Goal: Task Accomplishment & Management: Complete application form

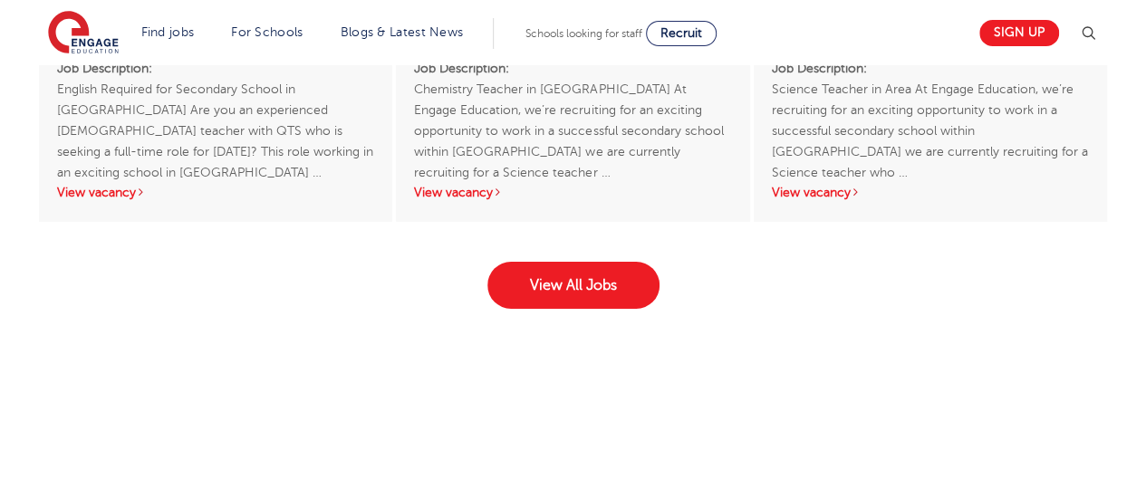
scroll to position [3008, 0]
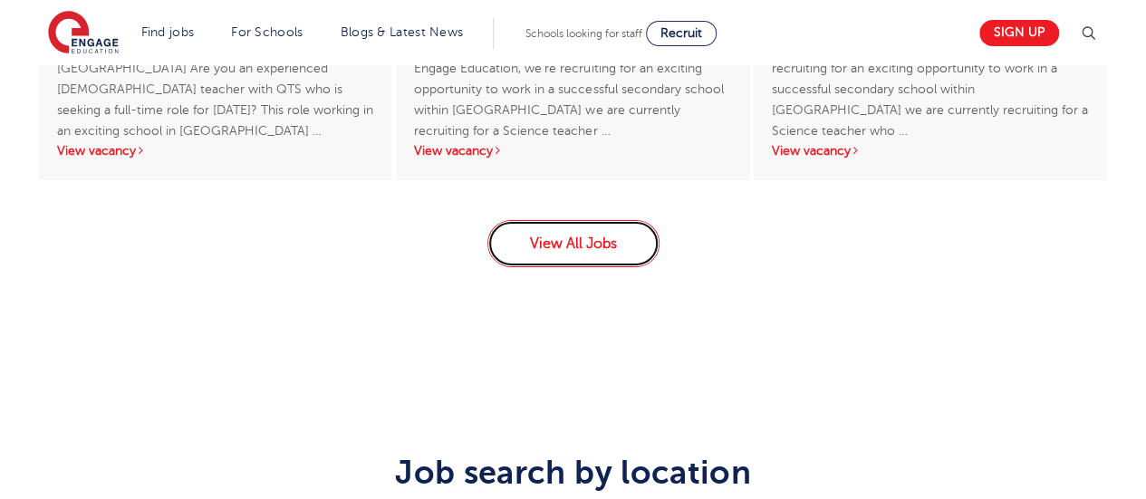
click at [563, 221] on link "View All Jobs" at bounding box center [573, 243] width 172 height 47
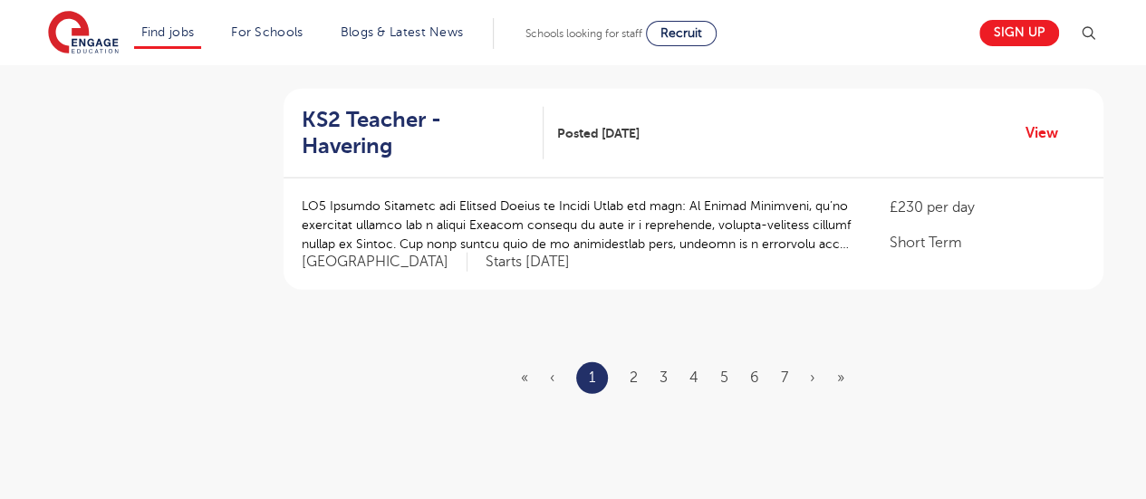
scroll to position [2175, 0]
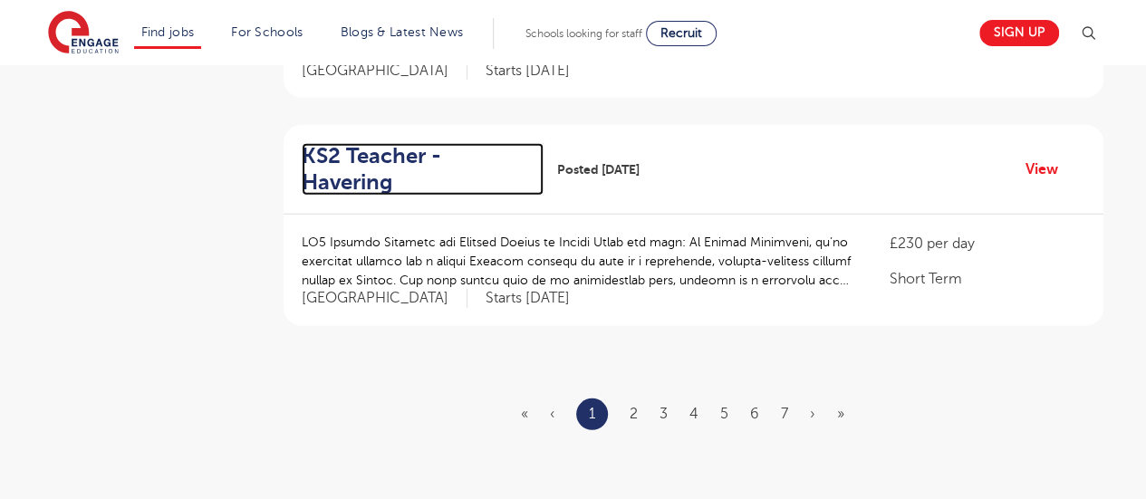
click at [440, 143] on h2 "KS2 Teacher - Havering" at bounding box center [415, 169] width 227 height 53
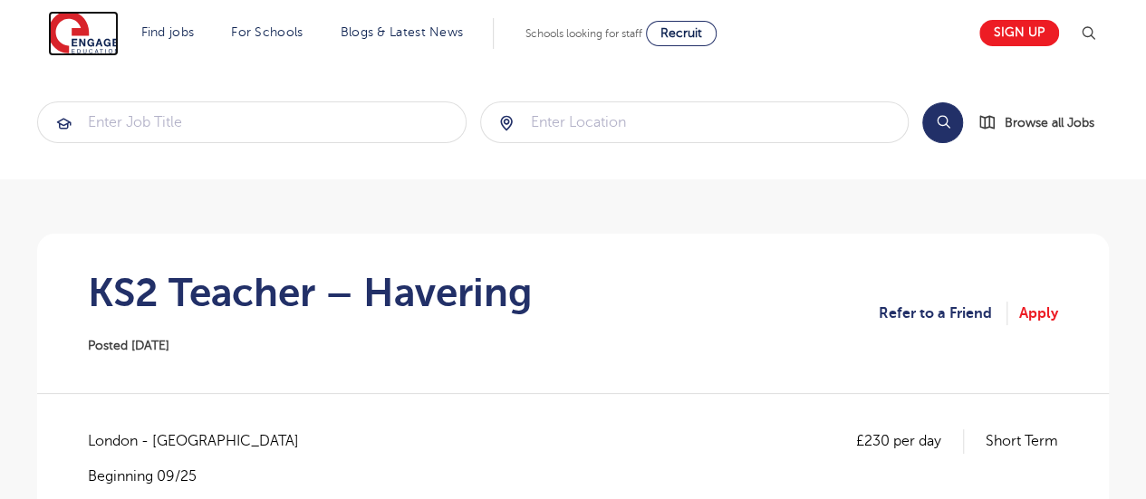
click at [73, 22] on img at bounding box center [83, 33] width 71 height 45
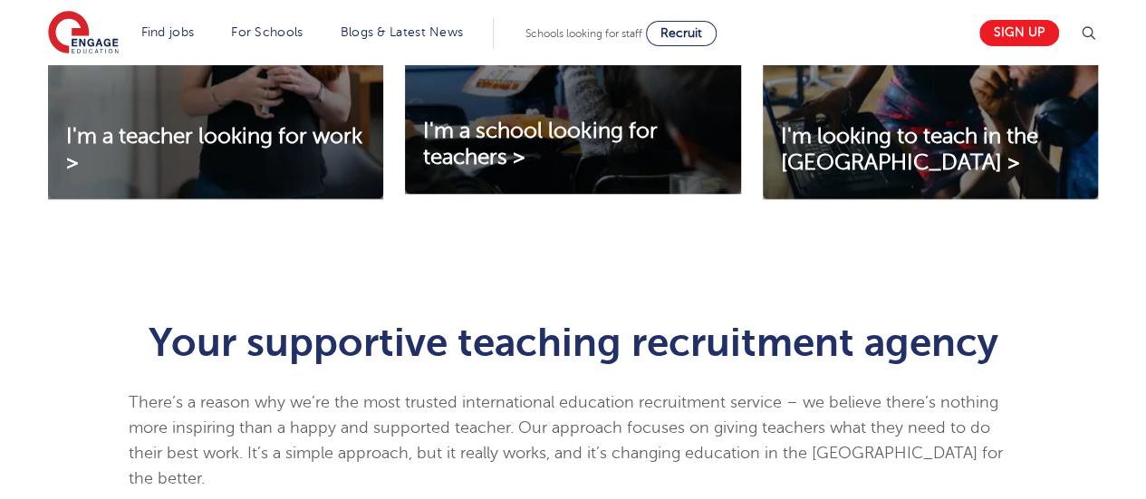
scroll to position [616, 0]
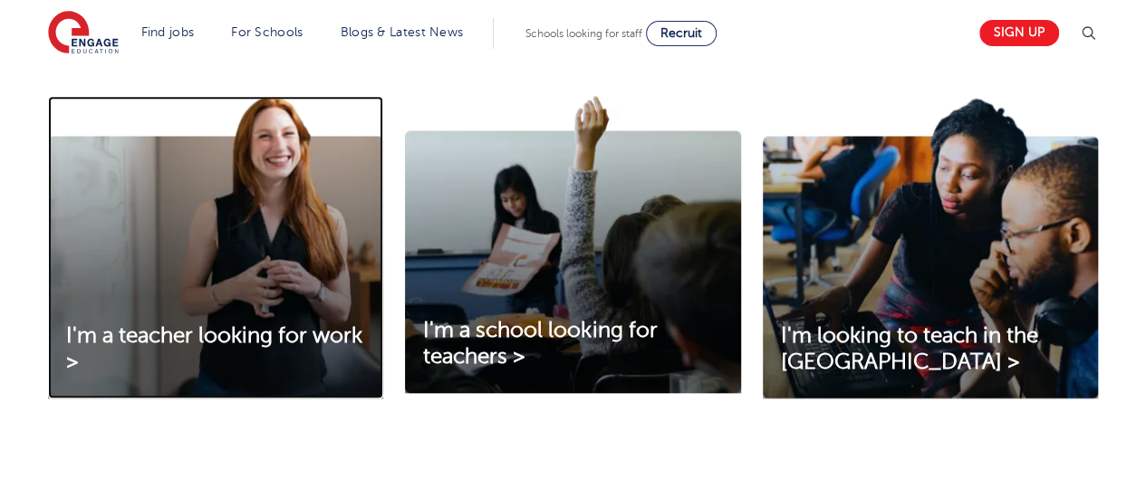
click at [191, 227] on img at bounding box center [215, 247] width 335 height 303
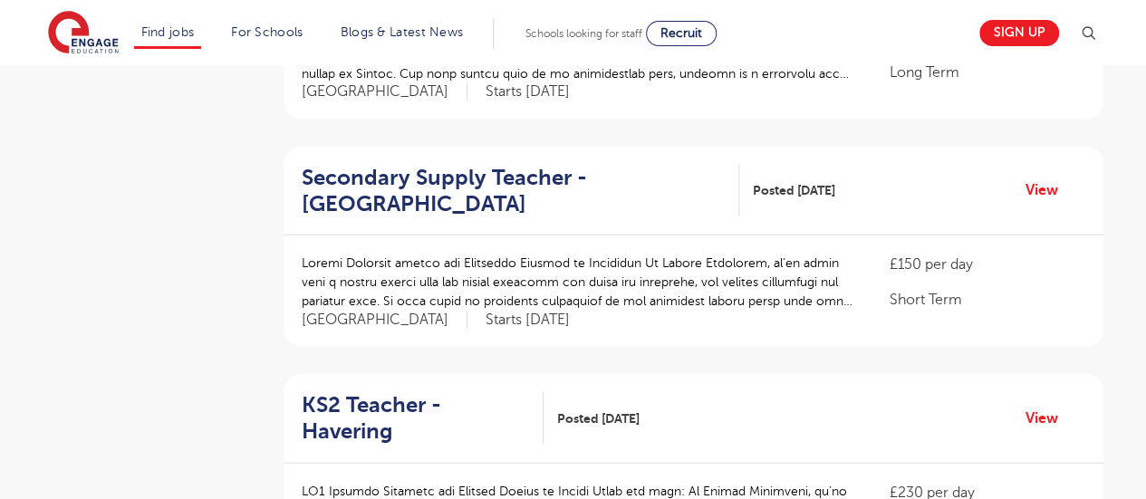
scroll to position [2102, 0]
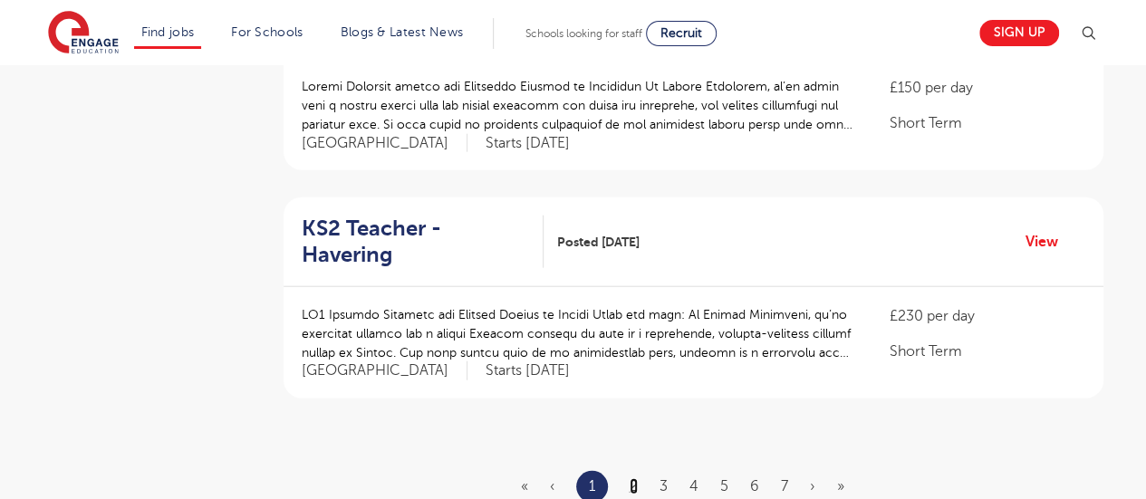
click at [634, 478] on link "2" at bounding box center [634, 486] width 8 height 16
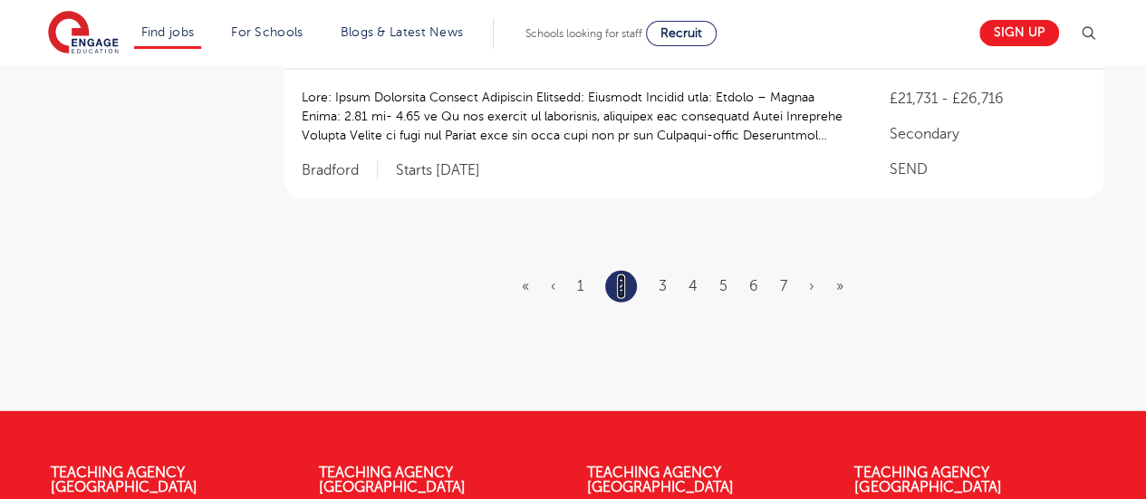
scroll to position [2501, 0]
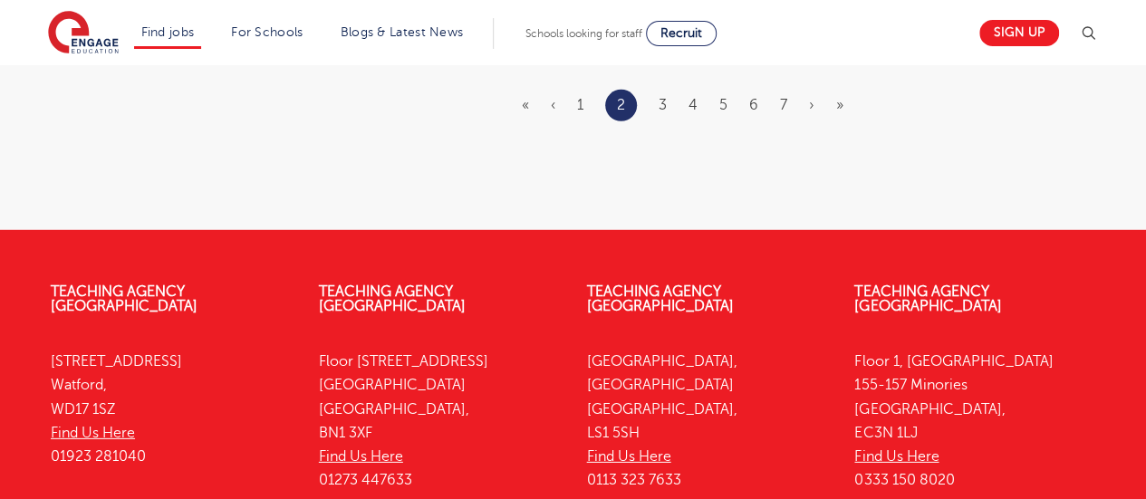
click at [634, 427] on div "Teaching Agency Leeds Yorkshire House, Greek Street Leeds, LS1 5SH Find Us Here…" at bounding box center [708, 390] width 268 height 267
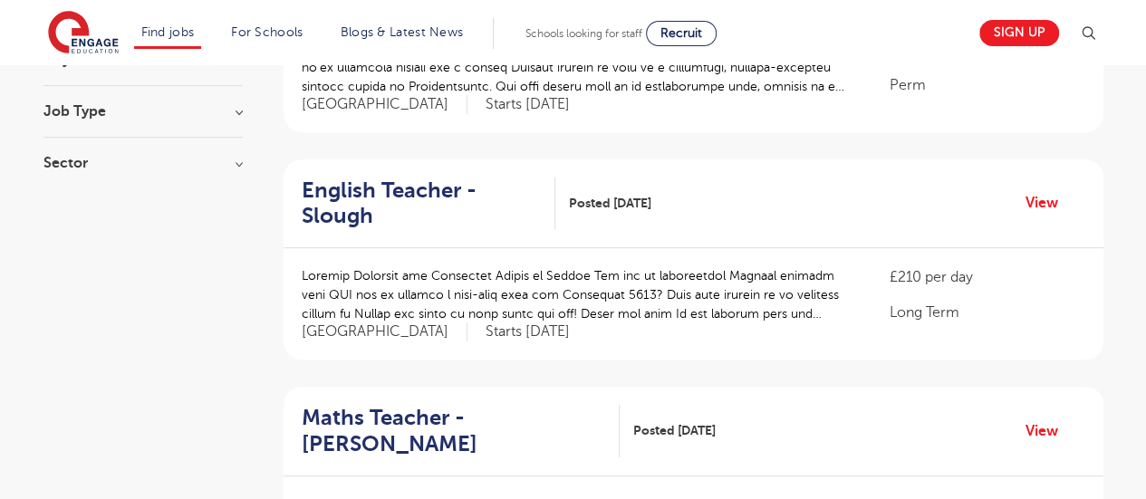
scroll to position [0, 0]
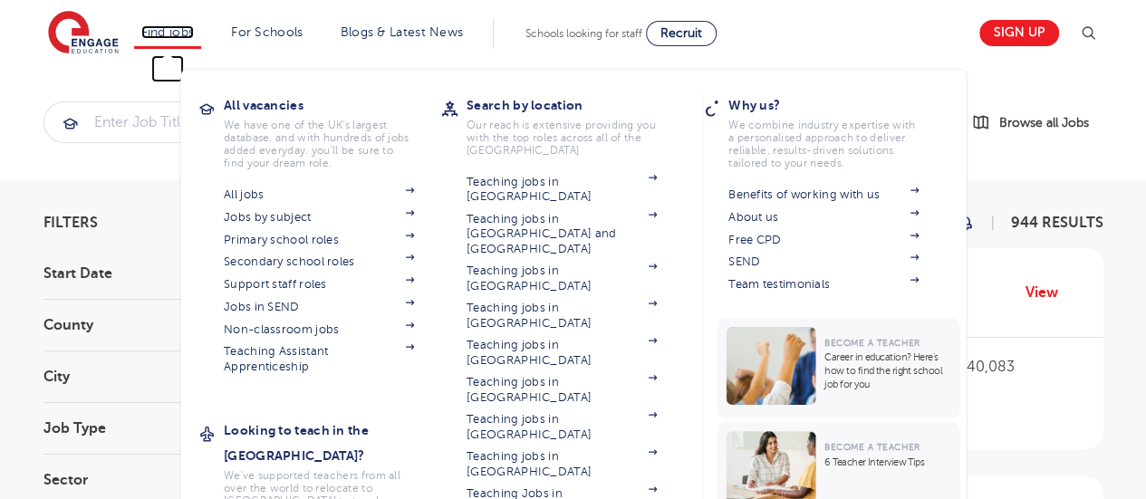
click at [169, 37] on link "Find jobs" at bounding box center [167, 32] width 53 height 14
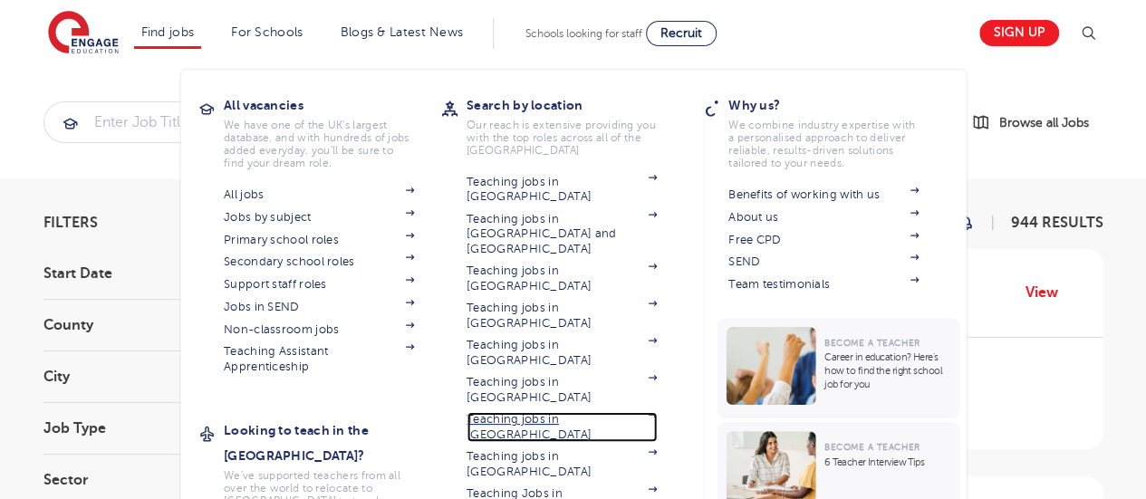
click at [498, 412] on link "Teaching jobs in [GEOGRAPHIC_DATA]" at bounding box center [562, 427] width 190 height 30
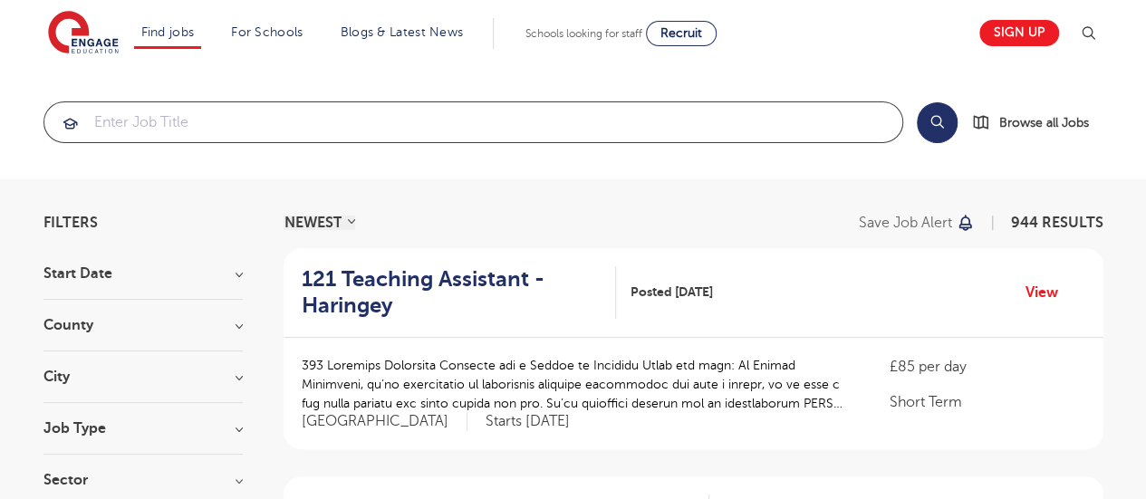
click at [696, 136] on input "search" at bounding box center [473, 122] width 858 height 40
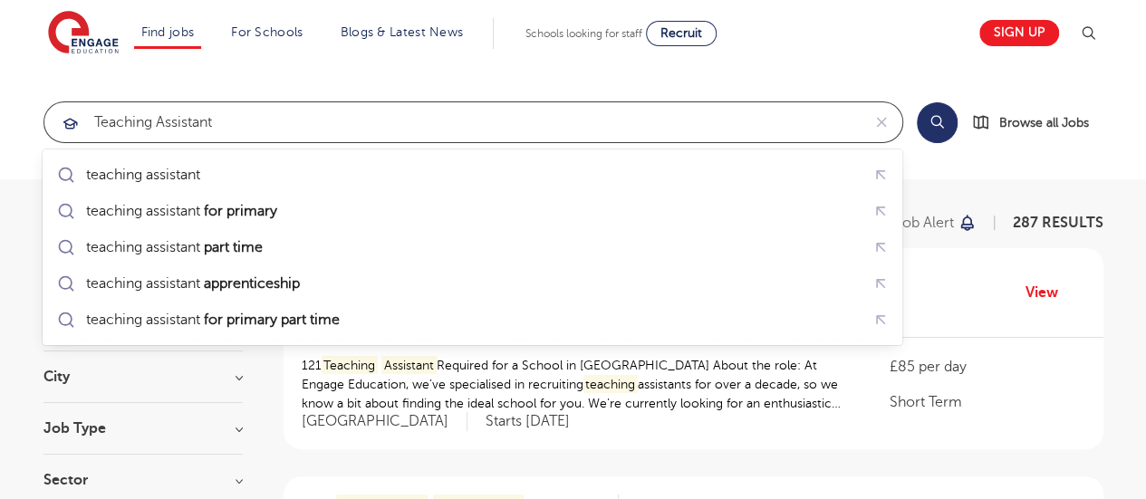
type input "teaching assistant"
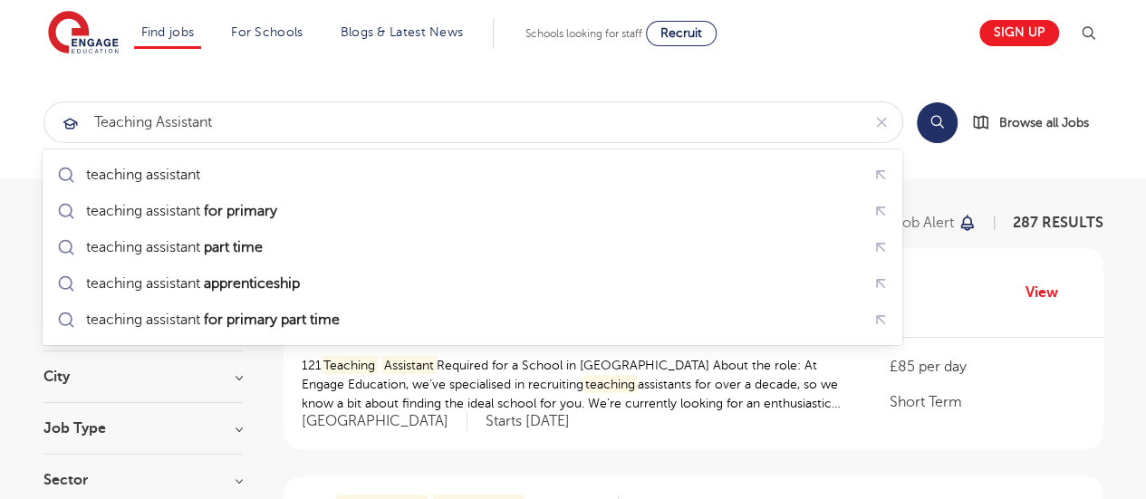
click at [923, 121] on button "Search" at bounding box center [937, 122] width 41 height 41
click at [932, 121] on button "Search" at bounding box center [937, 122] width 41 height 41
click at [944, 121] on button "Search" at bounding box center [937, 122] width 41 height 41
click at [888, 89] on section "teaching assistant Search Browse all Jobs" at bounding box center [573, 122] width 1146 height 114
click at [1020, 122] on span "Browse all Jobs" at bounding box center [1044, 122] width 90 height 21
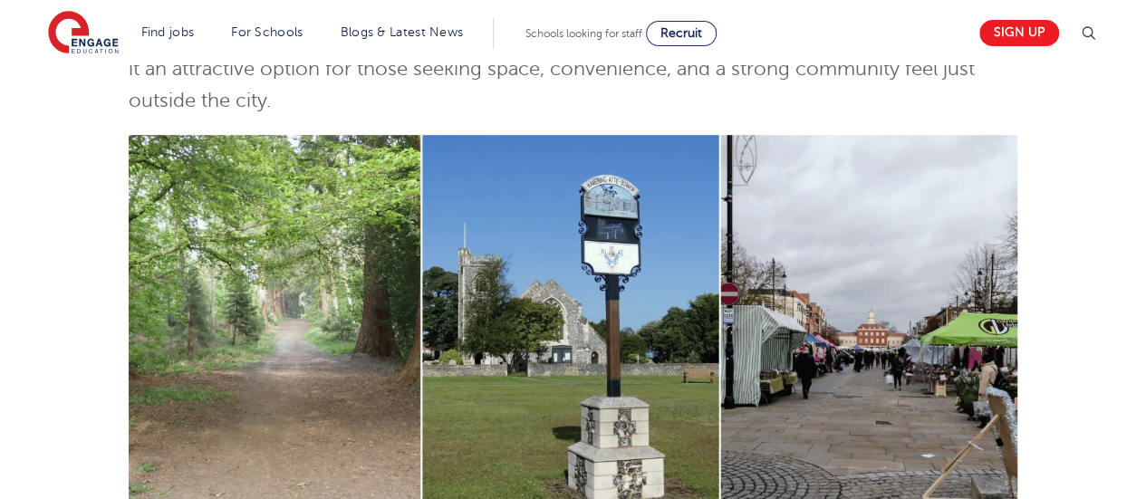
scroll to position [471, 0]
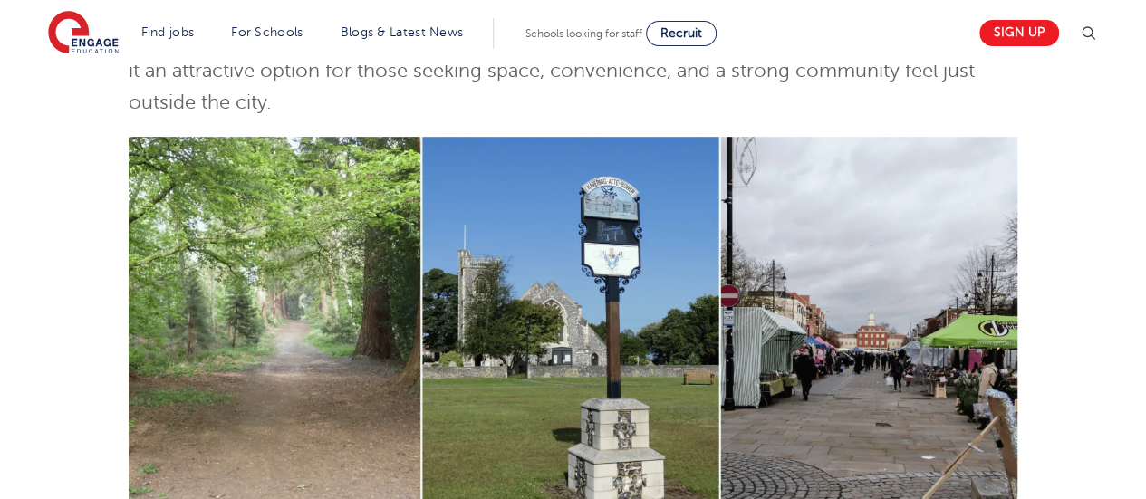
click at [308, 318] on img at bounding box center [573, 322] width 889 height 371
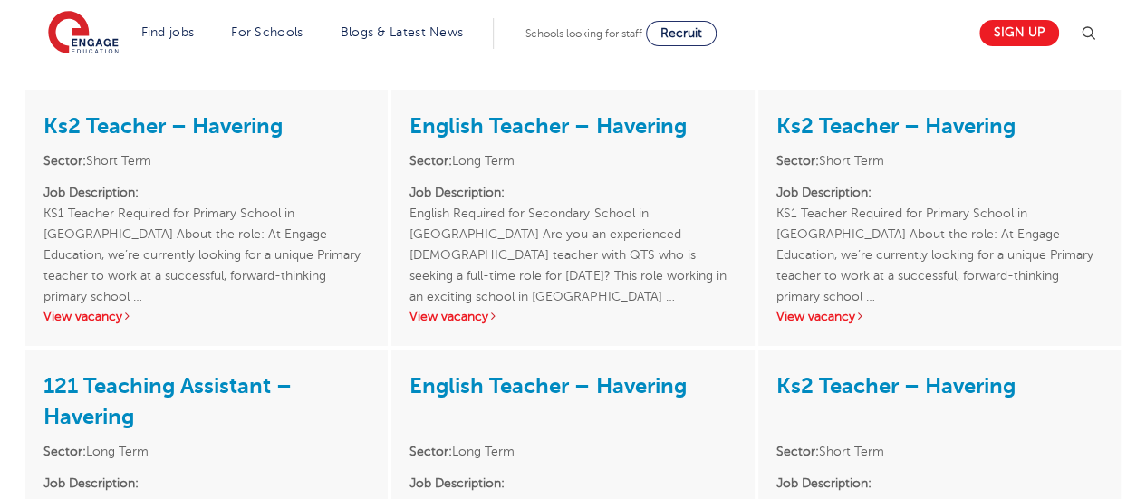
scroll to position [3081, 0]
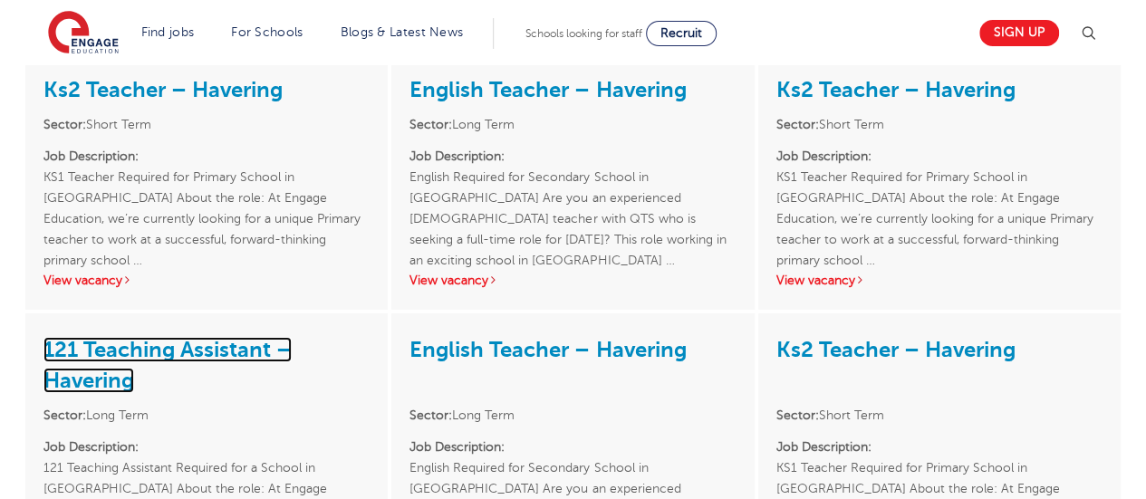
click at [165, 337] on link "121 Teaching Assistant – Havering" at bounding box center [167, 365] width 248 height 56
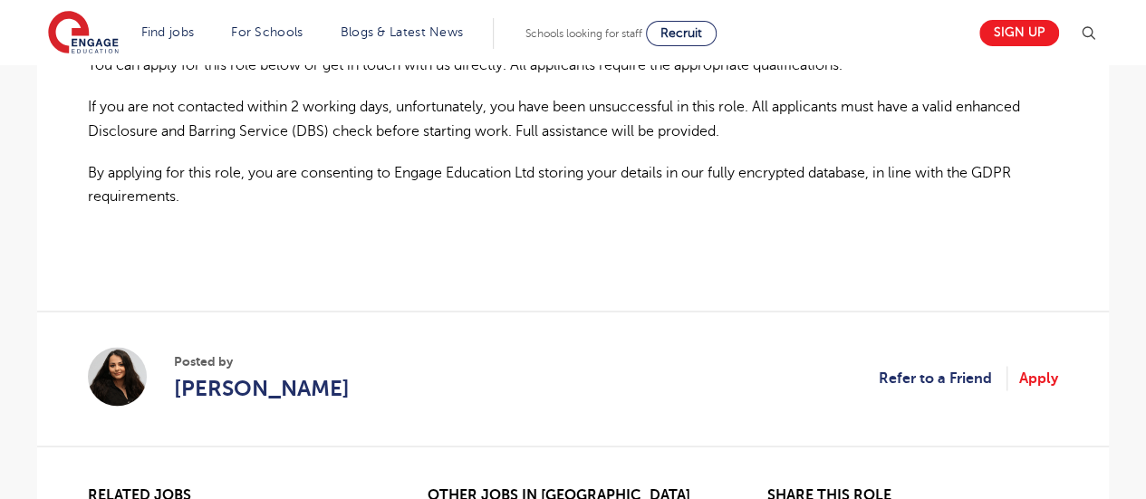
scroll to position [1377, 0]
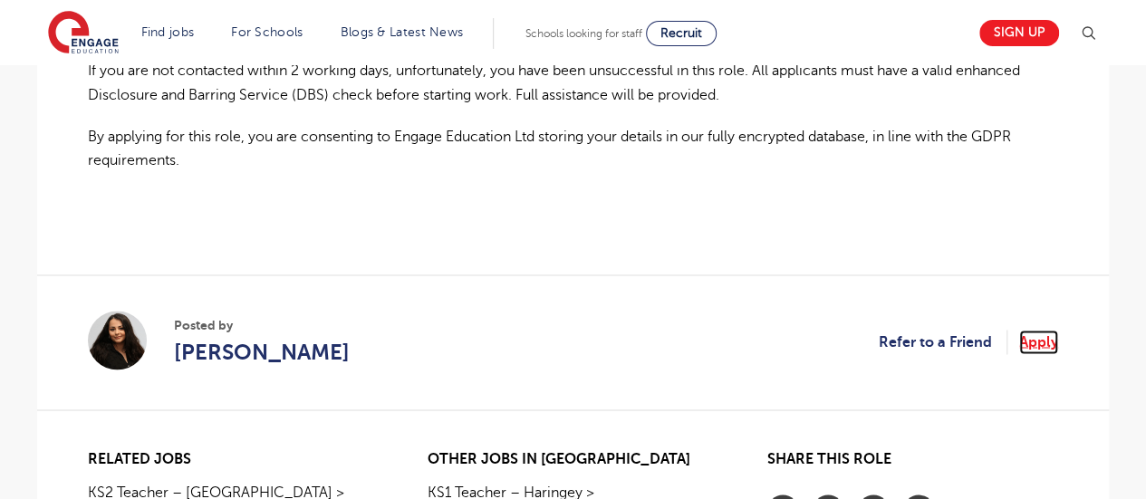
click at [1047, 342] on link "Apply" at bounding box center [1038, 342] width 39 height 24
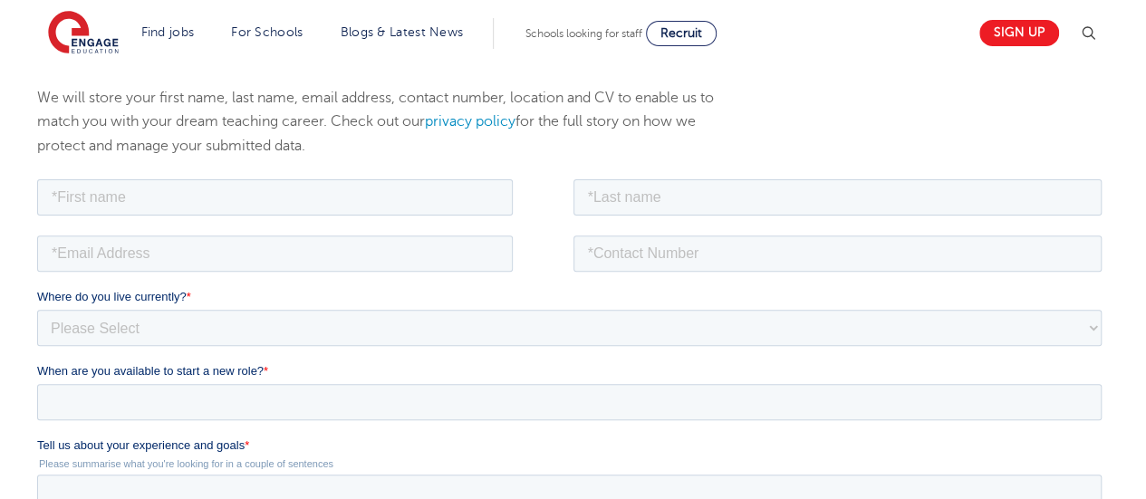
scroll to position [254, 0]
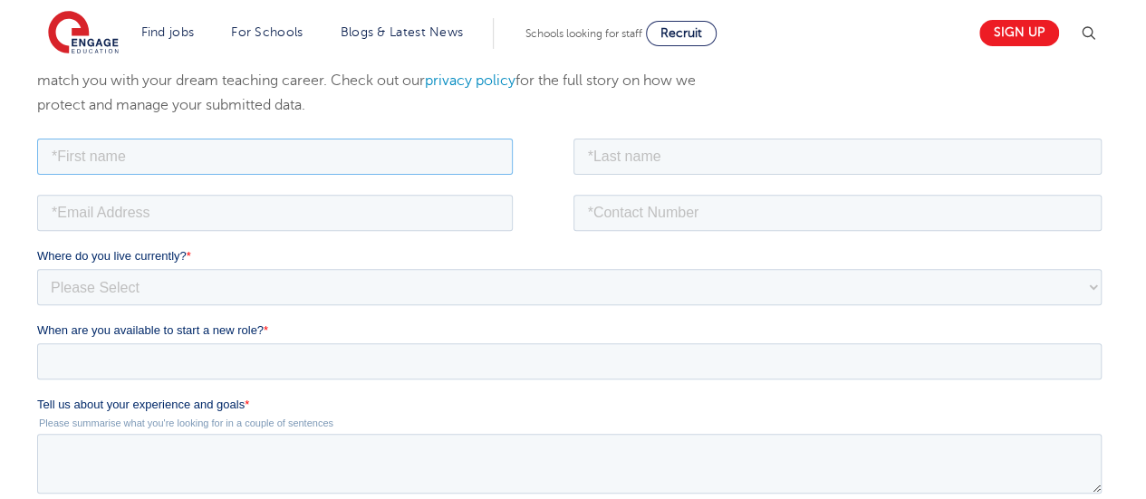
click at [375, 169] on input "text" at bounding box center [275, 156] width 476 height 36
type input "Usha"
type input "Mitta"
type input "usha.s.mitta@gmail.com"
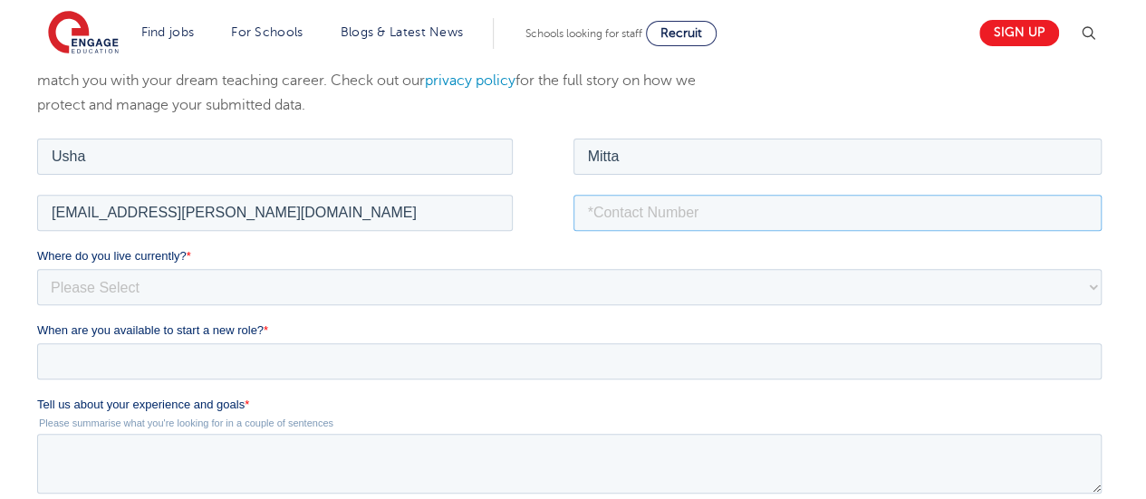
type input "07405021102"
click at [221, 157] on input "Usha" at bounding box center [275, 156] width 476 height 36
type input "Ushasree"
click at [4, 228] on div "We will store your first name, last name, email address, contact number, locati…" at bounding box center [573, 426] width 1146 height 835
click at [98, 293] on select "Please Select UK Canada Ireland Australia New Zealand Europe USA South Africa J…" at bounding box center [569, 286] width 1065 height 36
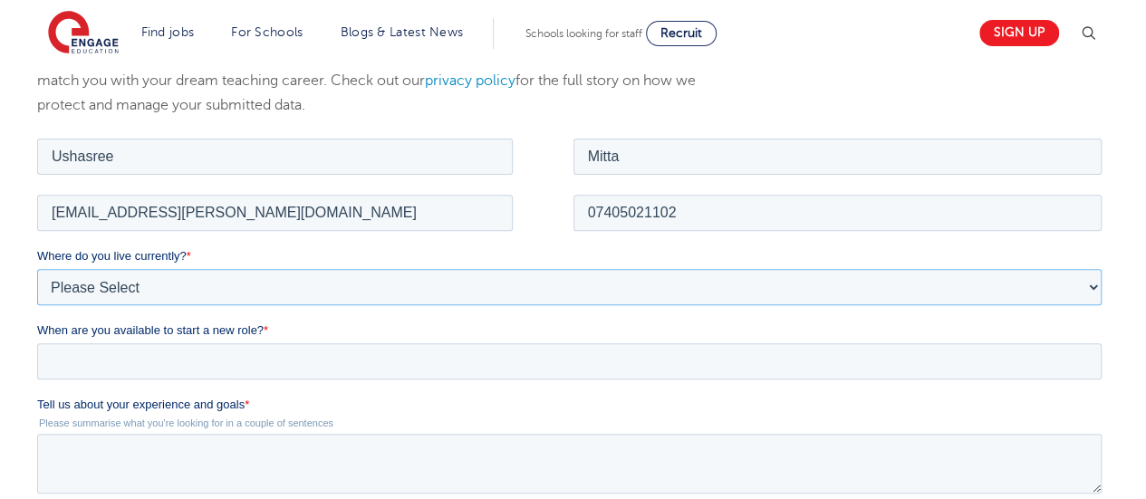
select select "UK"
click at [37, 268] on select "Please Select [GEOGRAPHIC_DATA] [GEOGRAPHIC_DATA] [GEOGRAPHIC_DATA] [GEOGRAPHIC…" at bounding box center [569, 286] width 1065 height 36
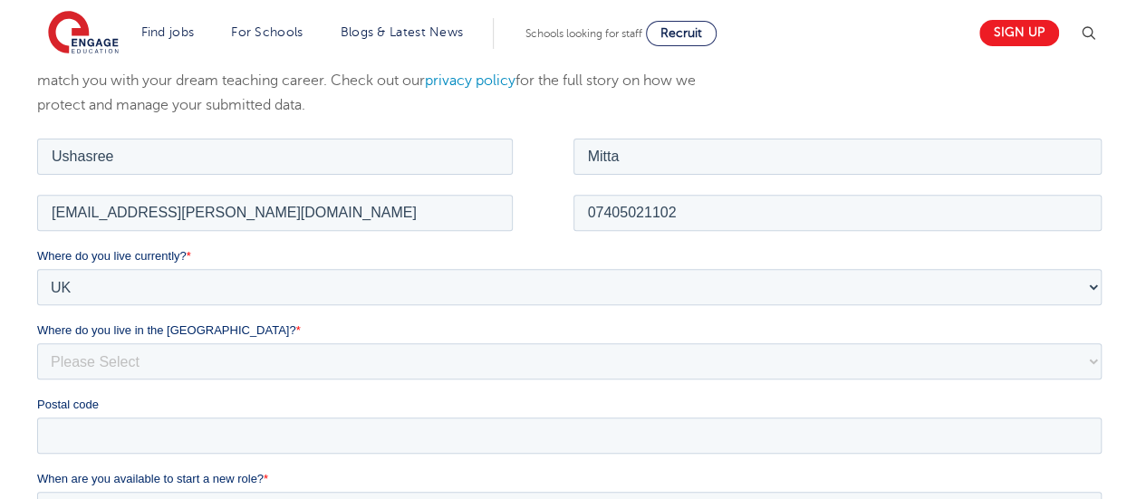
click at [11, 308] on div "We will store your first name, last name, email address, contact number, locati…" at bounding box center [573, 500] width 1146 height 983
click at [125, 355] on select "Please Select Overseas [GEOGRAPHIC_DATA] [GEOGRAPHIC_DATA] [GEOGRAPHIC_DATA] [G…" at bounding box center [569, 360] width 1065 height 36
click at [37, 342] on select "Please Select Overseas [GEOGRAPHIC_DATA] [GEOGRAPHIC_DATA] [GEOGRAPHIC_DATA] [G…" at bounding box center [569, 360] width 1065 height 36
click at [112, 356] on select "Please Select Overseas Barnsley Bedfordshire Berkshire Bournemouth Bracknell Fo…" at bounding box center [569, 360] width 1065 height 36
select select "City of London"
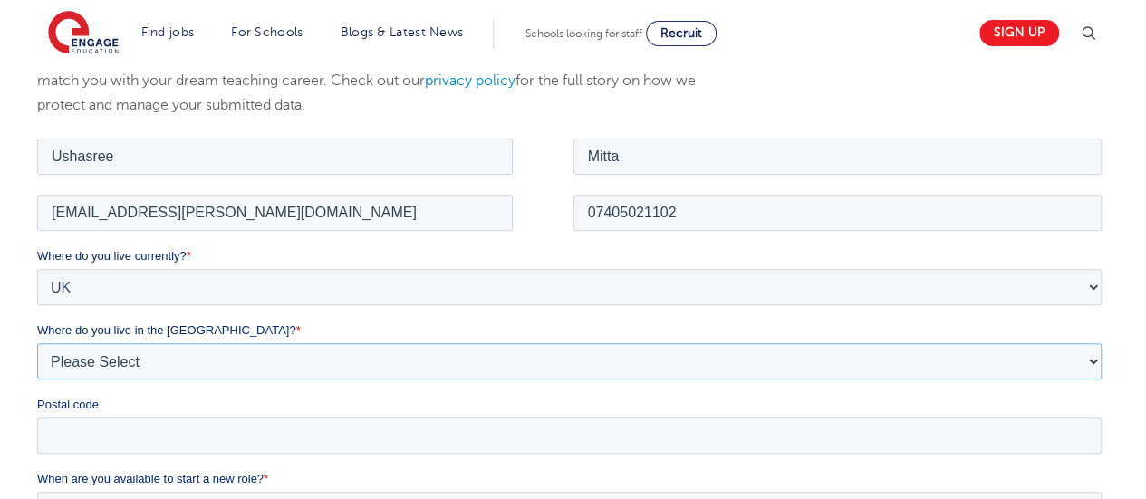
click at [37, 342] on select "Please Select Overseas Barnsley Bedfordshire Berkshire Bournemouth Bracknell Fo…" at bounding box center [569, 360] width 1065 height 36
click at [25, 365] on div "We will store your first name, last name, email address, contact number, locati…" at bounding box center [573, 500] width 1099 height 911
click at [58, 429] on input "Postal code" at bounding box center [569, 435] width 1065 height 36
type input "RM13 9GZ"
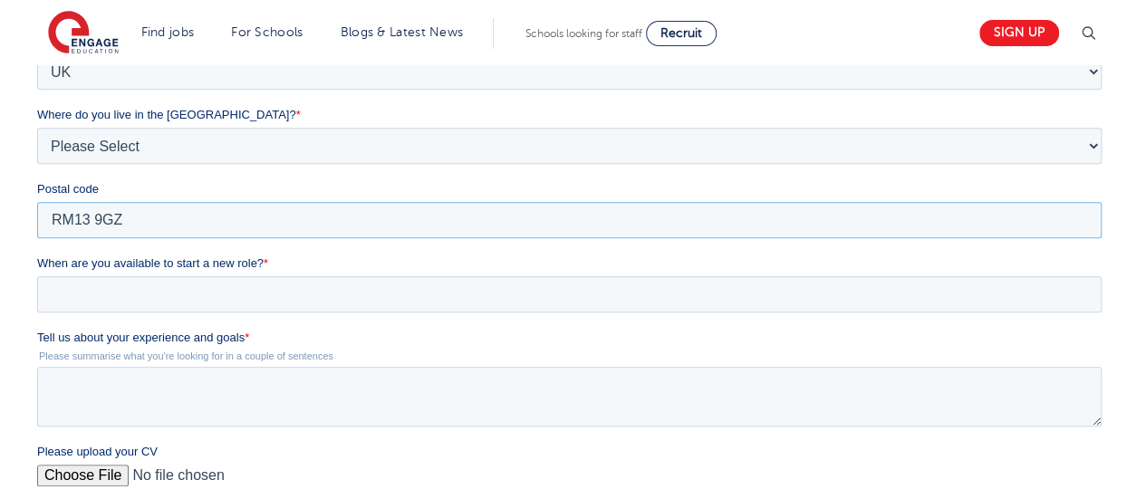
scroll to position [471, 0]
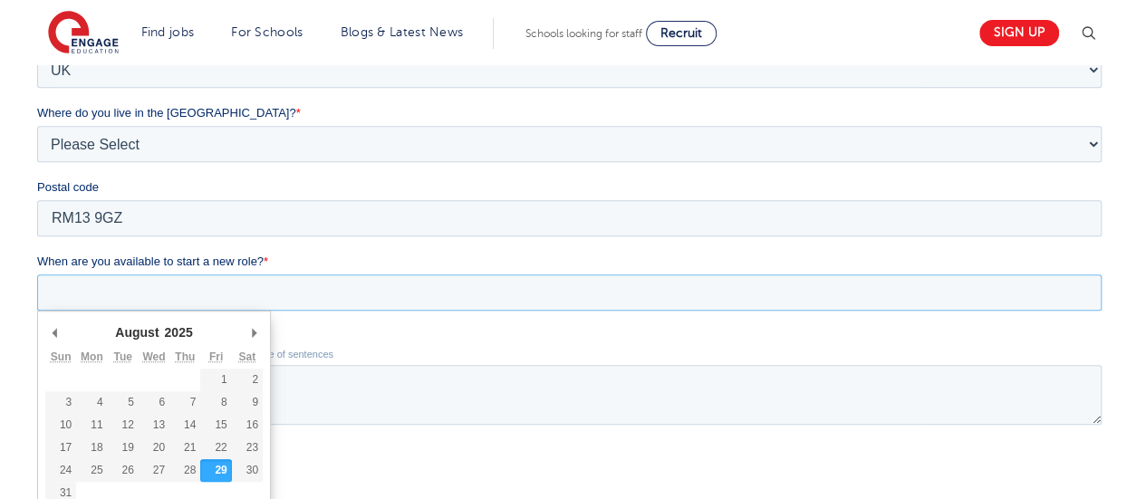
click at [557, 297] on input "When are you available to start a new role? *" at bounding box center [569, 293] width 1065 height 36
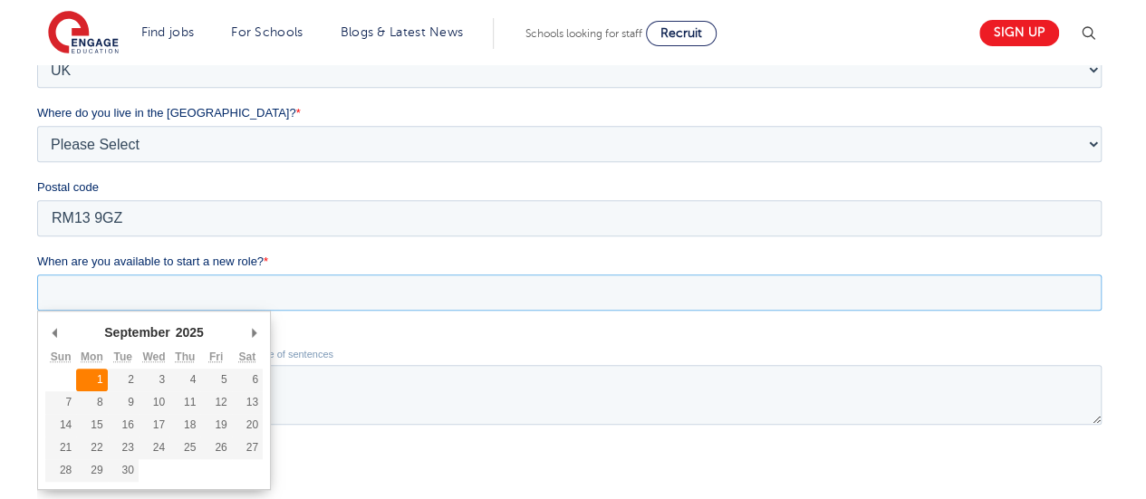
type div "2025-09-01"
type input "2025/09/01"
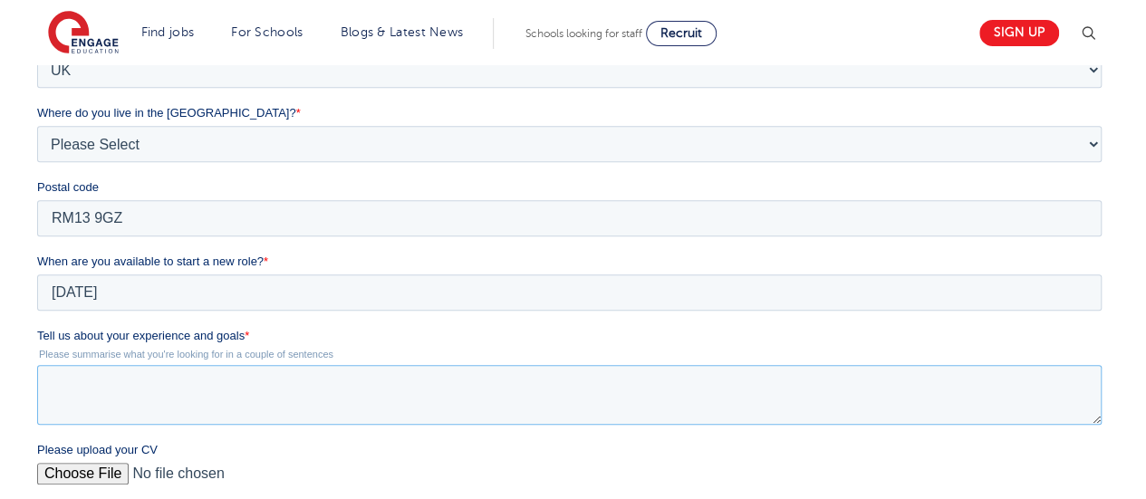
click at [101, 377] on textarea "Tell us about your experience and goals *" at bounding box center [569, 395] width 1065 height 60
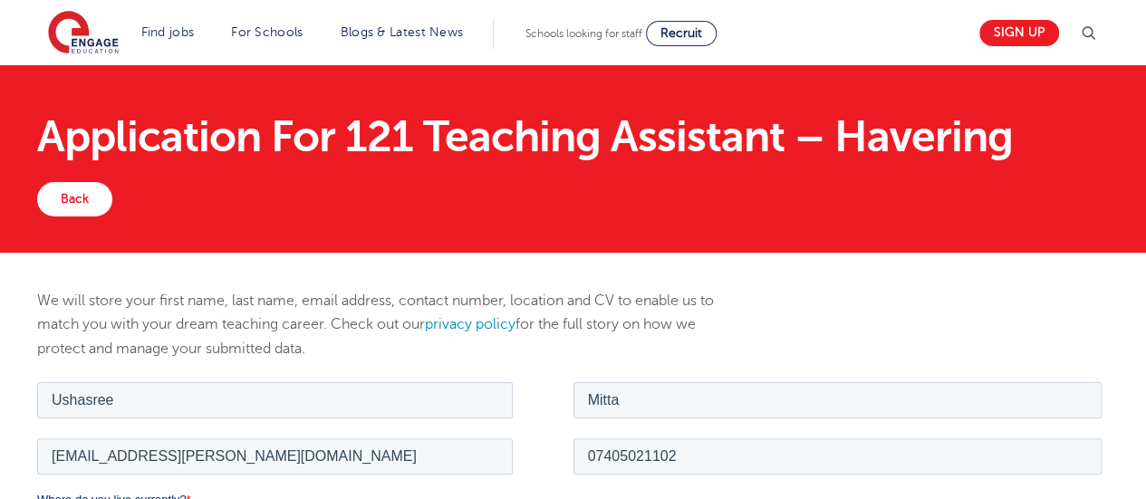
scroll to position [0, 0]
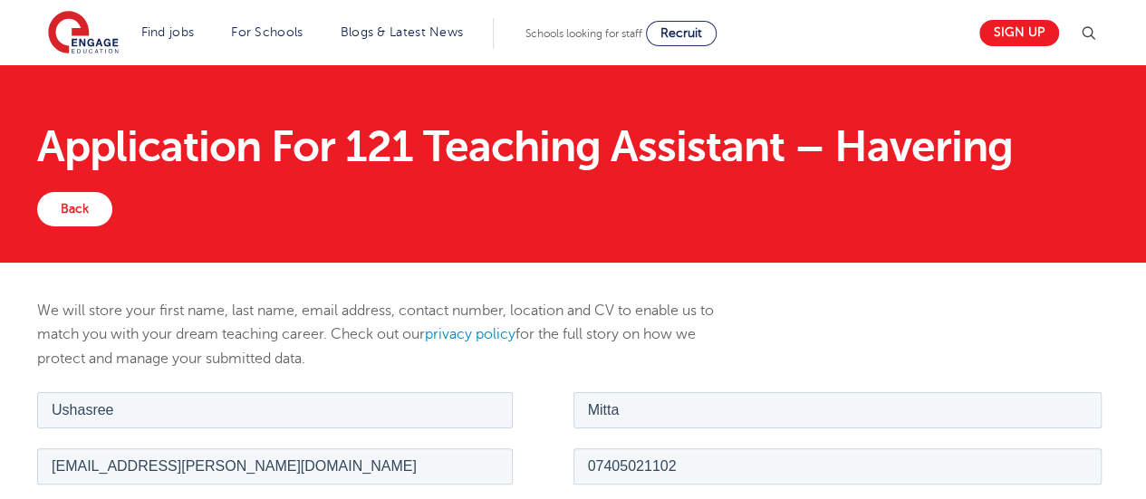
click at [828, 342] on div "We will store your first name, last name, email address, contact number, locati…" at bounding box center [573, 344] width 1099 height 90
click at [71, 202] on link "Back" at bounding box center [74, 209] width 75 height 34
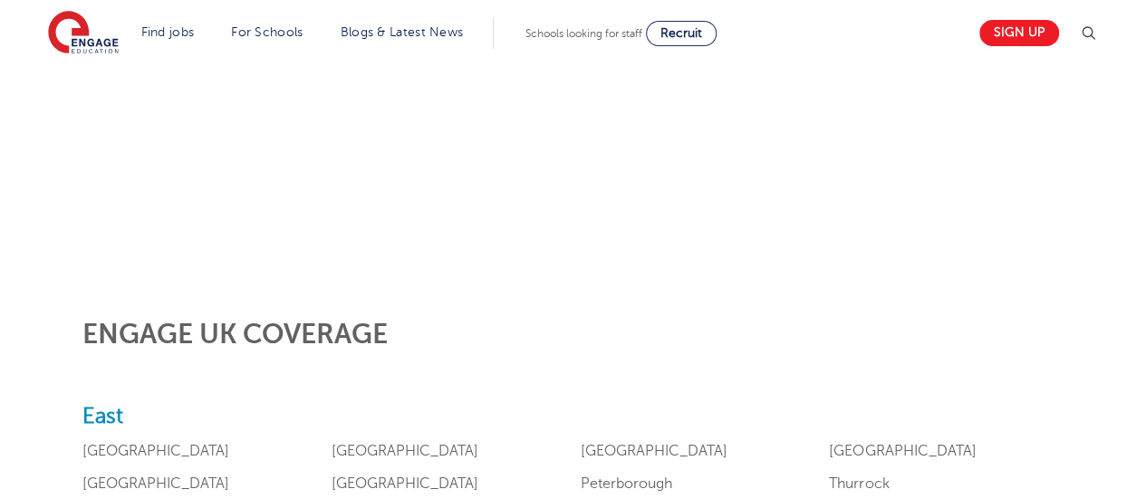
scroll to position [400, 0]
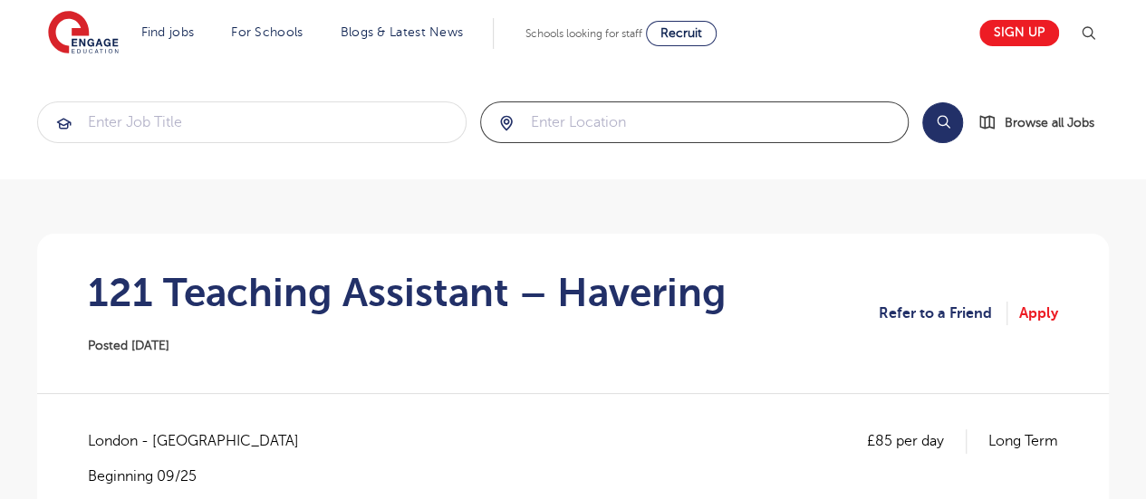
click at [577, 124] on input "search" at bounding box center [695, 122] width 428 height 40
click at [944, 118] on button "Search" at bounding box center [942, 122] width 41 height 41
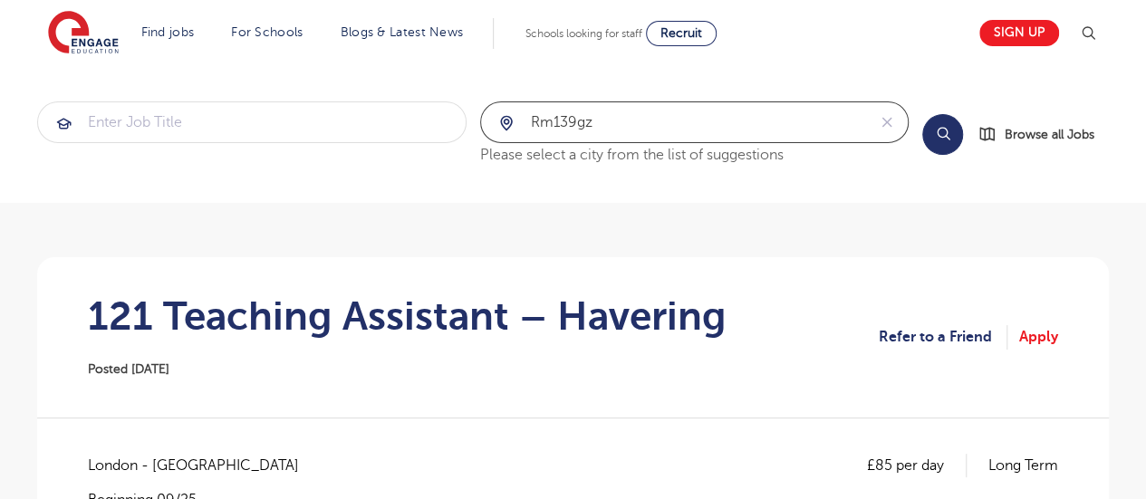
click at [553, 126] on input "rm139gz" at bounding box center [674, 122] width 386 height 40
click at [594, 124] on input "rm139gz" at bounding box center [674, 122] width 386 height 40
type input "r"
type input "rainham"
click at [947, 131] on button "Search" at bounding box center [942, 134] width 41 height 41
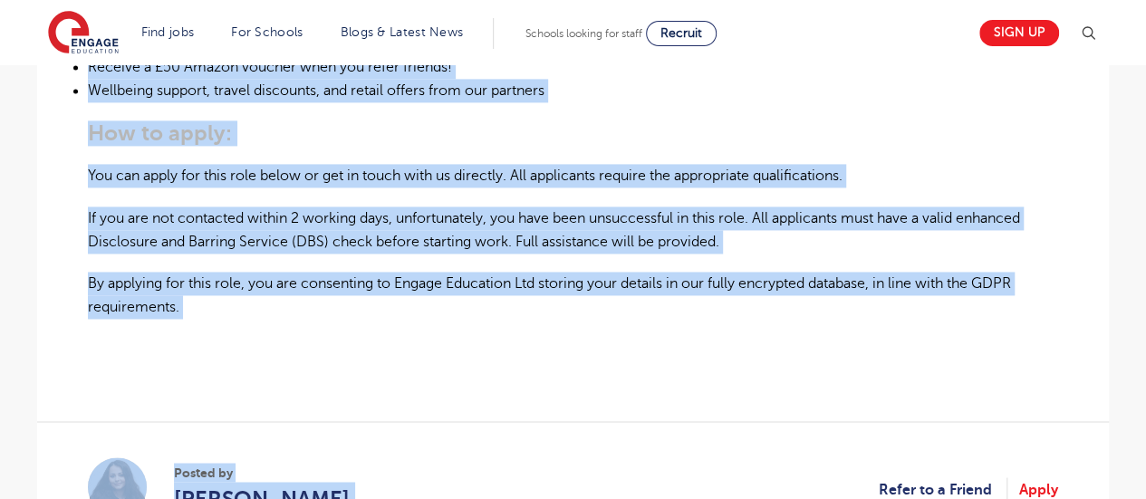
scroll to position [1297, 0]
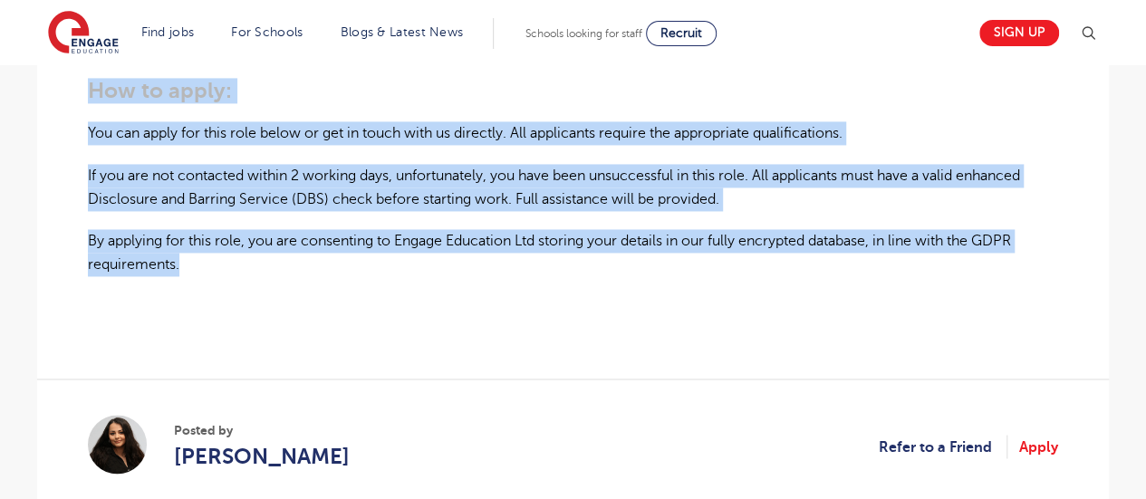
drag, startPoint x: 91, startPoint y: 227, endPoint x: 255, endPoint y: 263, distance: 167.8
copy div "At Engage Education, we’ve specialised in recruiting teaching assistants for ov…"
click at [1040, 437] on link "Apply" at bounding box center [1038, 447] width 39 height 24
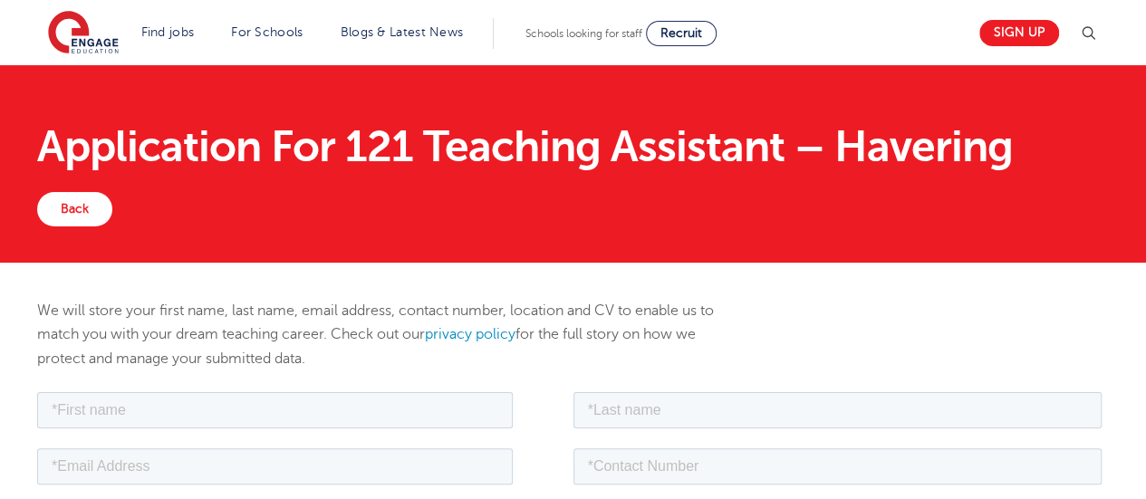
click at [754, 347] on div "We will store your first name, last name, email address, contact number, locati…" at bounding box center [390, 344] width 733 height 90
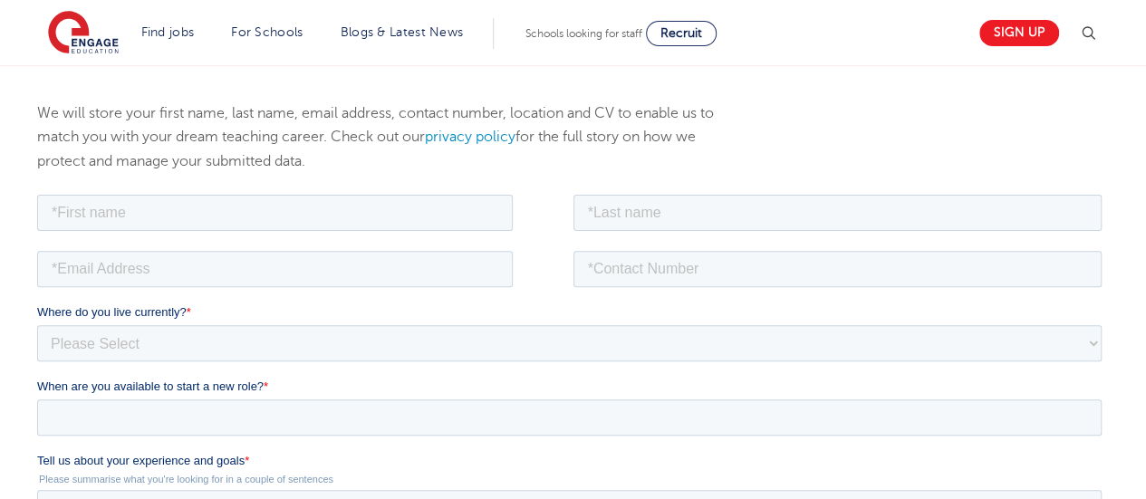
scroll to position [217, 0]
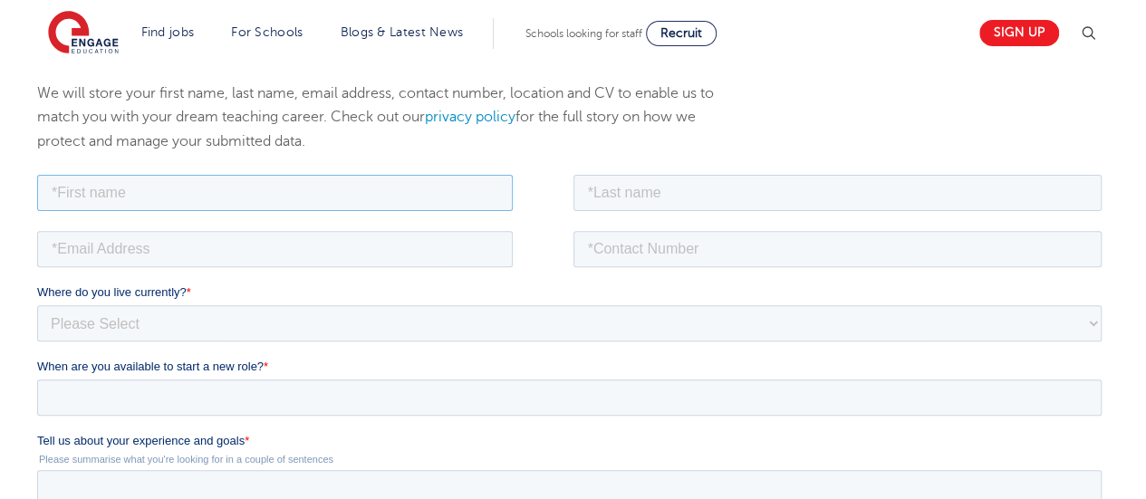
click at [406, 187] on input "text" at bounding box center [275, 192] width 476 height 36
type input "Usha"
type input "Mitta"
type input "usha.s.mitta@gmail.com"
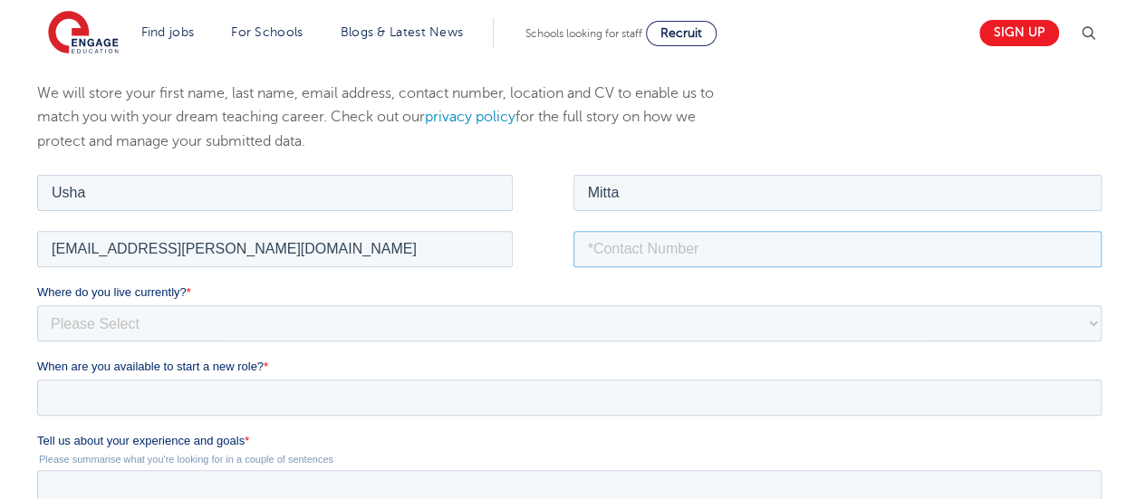
type input "07405021102"
click at [205, 333] on select "Please Select UK Canada Ireland Australia New Zealand Europe USA South Africa J…" at bounding box center [569, 322] width 1065 height 36
select select "UK"
click at [37, 304] on select "Please Select UK Canada Ireland Australia New Zealand Europe USA South Africa J…" at bounding box center [569, 322] width 1065 height 36
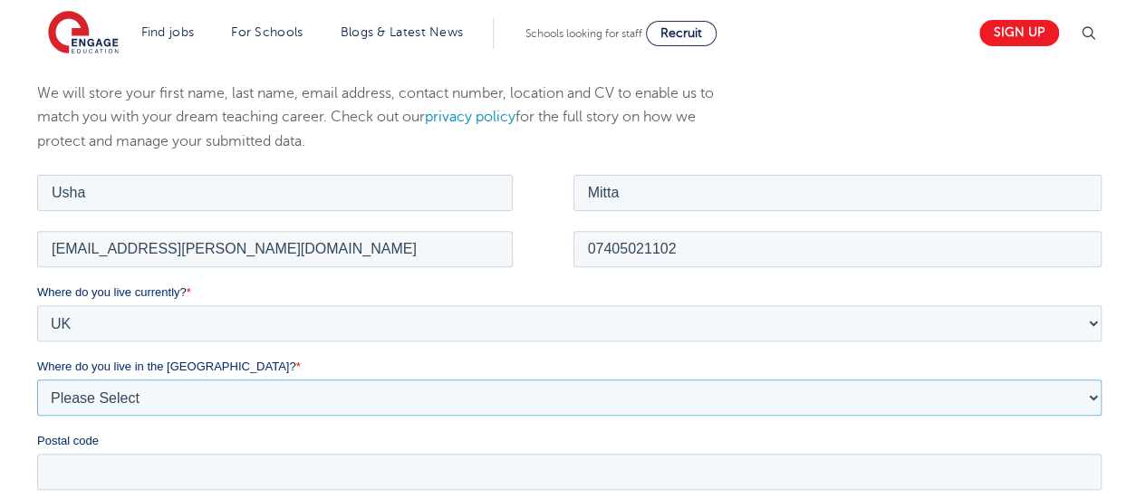
click at [159, 404] on select "Please Select Overseas Barnsley Bedfordshire Berkshire Bournemouth Bracknell Fo…" at bounding box center [569, 397] width 1065 height 36
select select "City of London"
click at [37, 379] on select "Please Select Overseas Barnsley Bedfordshire Berkshire Bournemouth Bracknell Fo…" at bounding box center [569, 397] width 1065 height 36
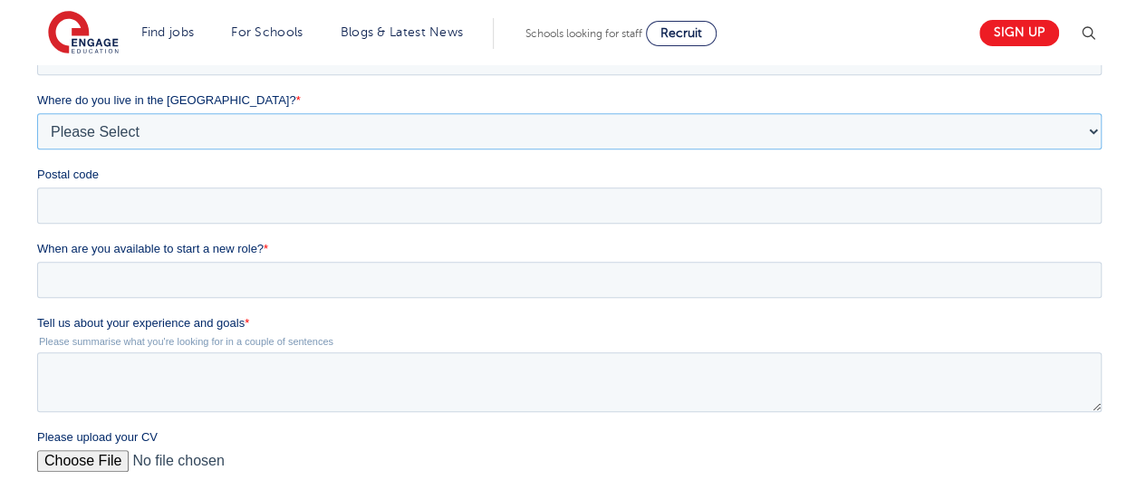
scroll to position [501, 0]
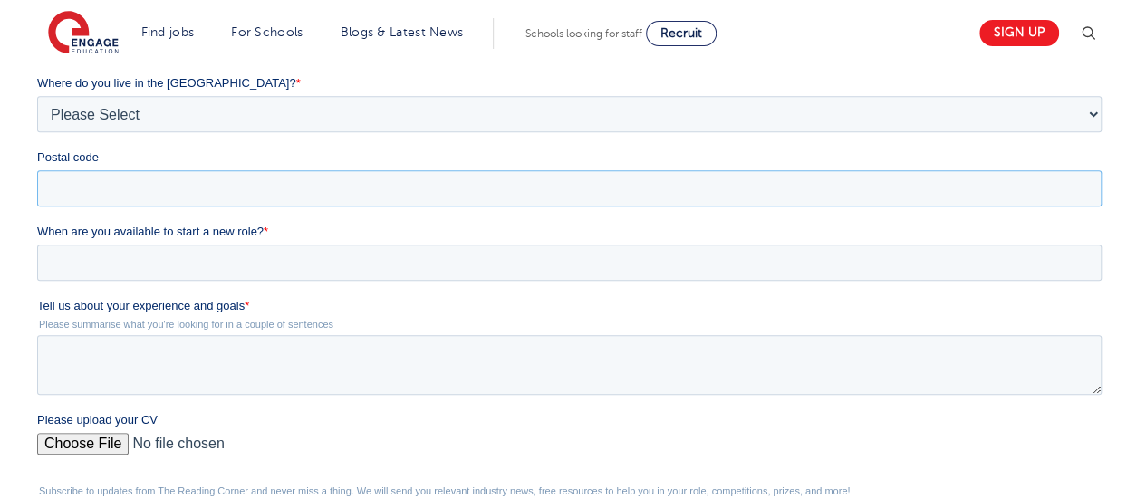
click at [406, 189] on input "Postal code" at bounding box center [569, 188] width 1065 height 36
type input "RM13 9GZ"
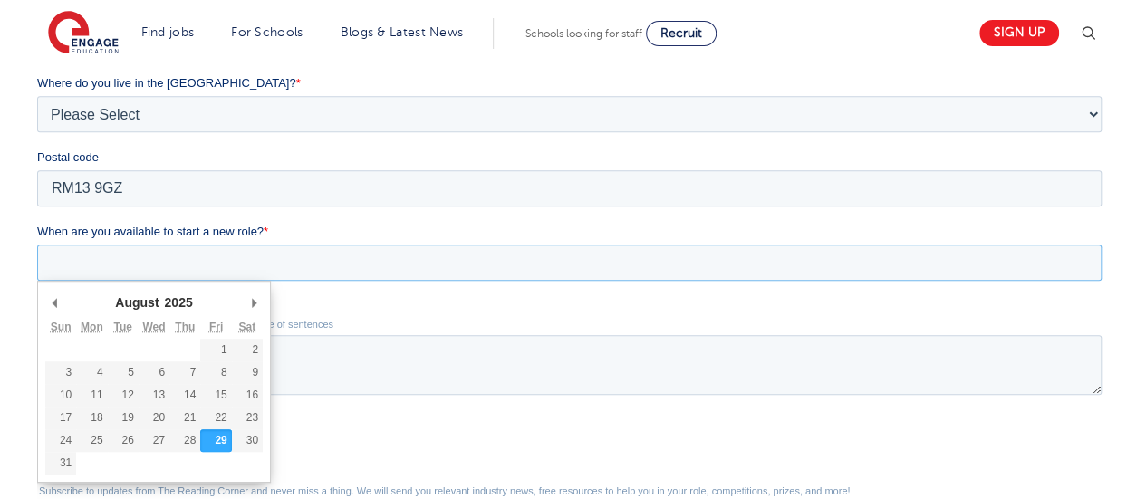
click at [190, 264] on input "When are you available to start a new role? *" at bounding box center [569, 263] width 1065 height 36
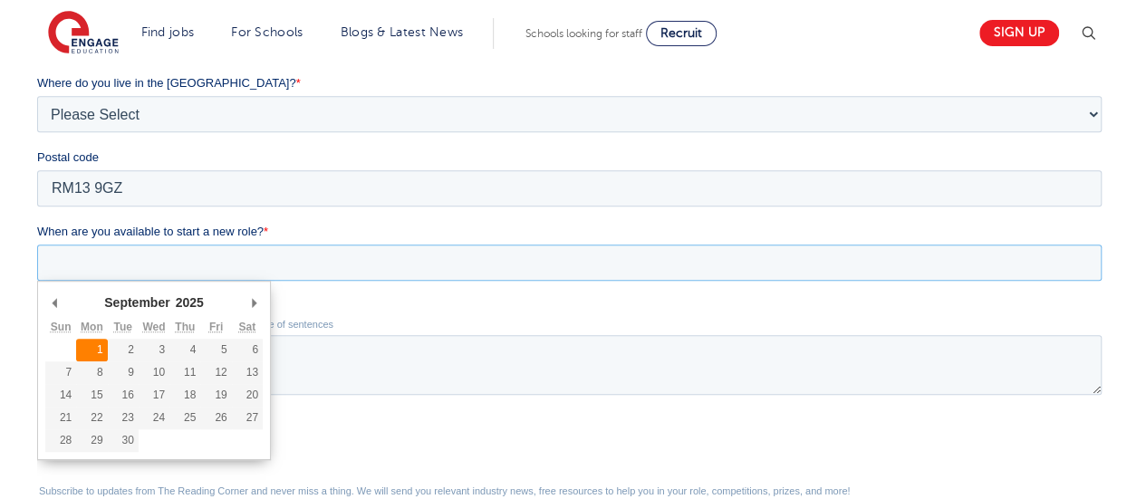
type div "2025-09-01"
type input "2025/09/01"
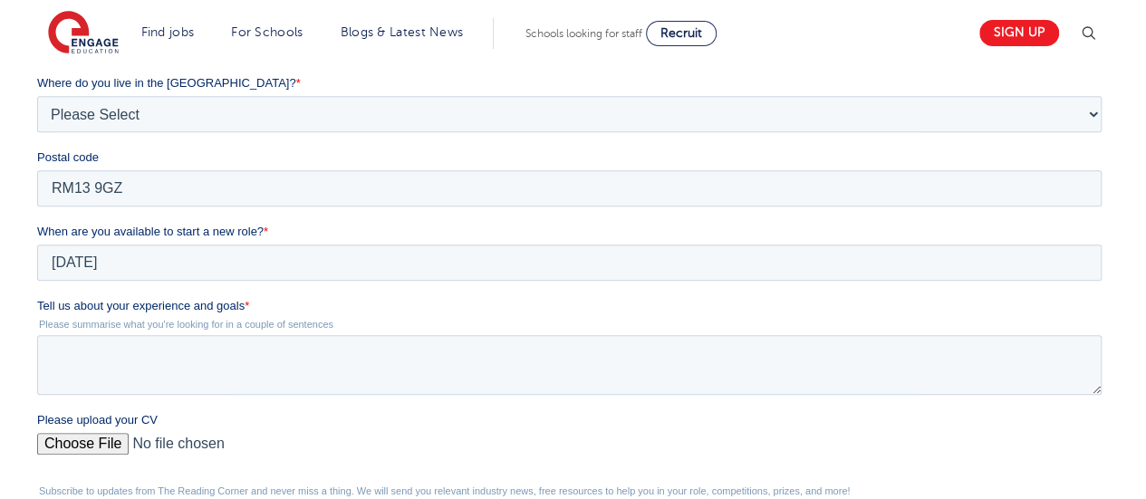
click at [55, 306] on span "Tell us about your experience and goals" at bounding box center [140, 306] width 207 height 14
click at [55, 335] on textarea "Tell us about your experience and goals *" at bounding box center [569, 365] width 1065 height 60
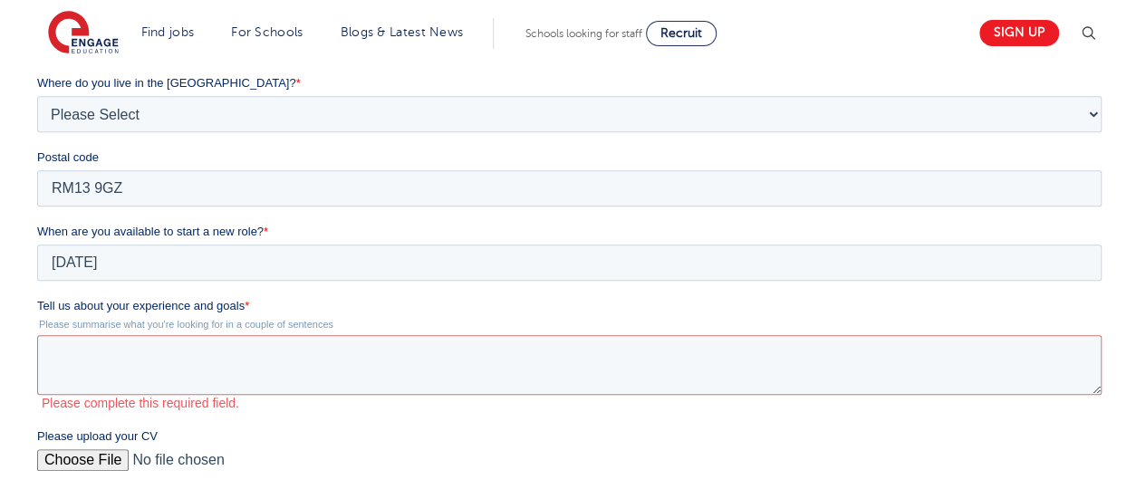
drag, startPoint x: 71, startPoint y: 183, endPoint x: 257, endPoint y: 294, distance: 217.4
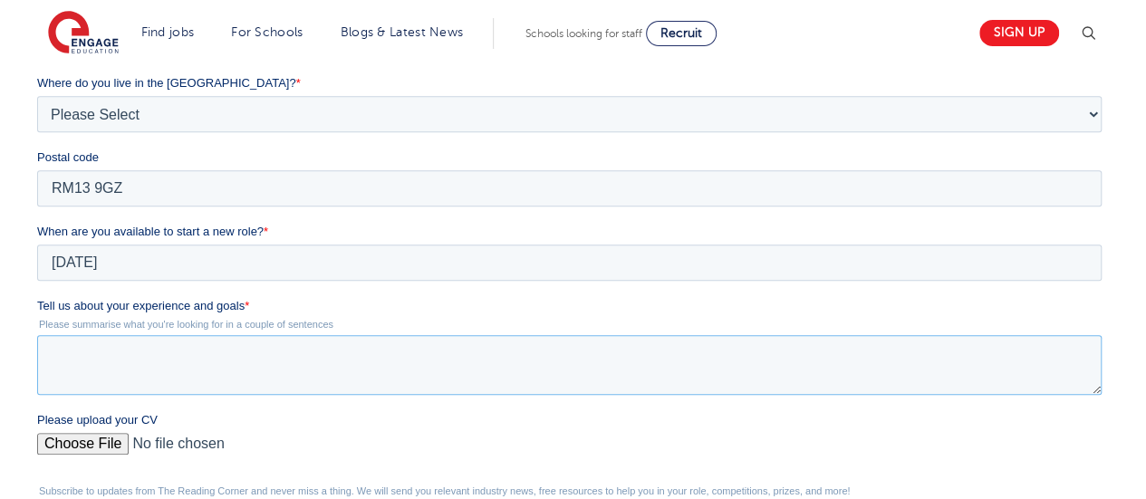
click at [214, 359] on textarea "Tell us about your experience and goals *" at bounding box center [569, 365] width 1065 height 60
paste textarea "I am enthusiastic about the opportunity to join Engage Education as an EYFS Tea…"
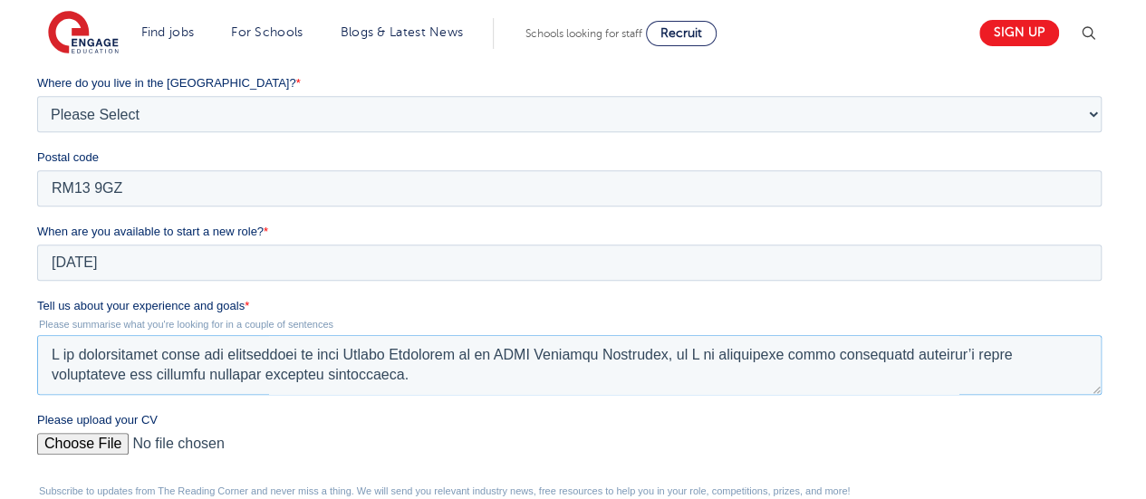
scroll to position [208, 0]
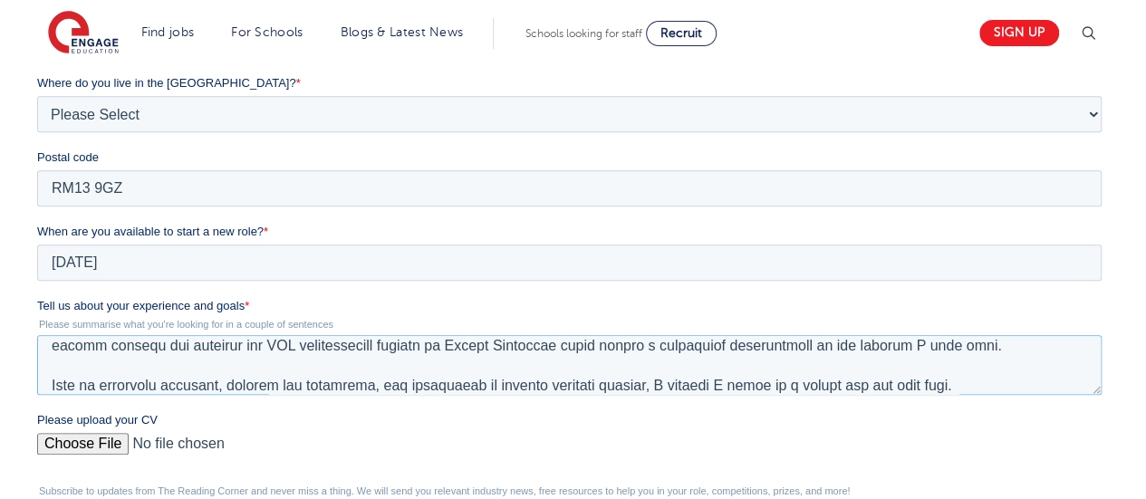
type textarea "I am enthusiastic about the opportunity to join Engage Education as an EYFS Tea…"
click at [88, 439] on input "Please upload your CV" at bounding box center [569, 451] width 1065 height 36
click at [82, 444] on input "Please upload your CV" at bounding box center [569, 451] width 1065 height 36
type input "C:\fakepath\Usha Teaching CV.pdf"
click at [283, 438] on input "Please upload your CV" at bounding box center [569, 451] width 1065 height 36
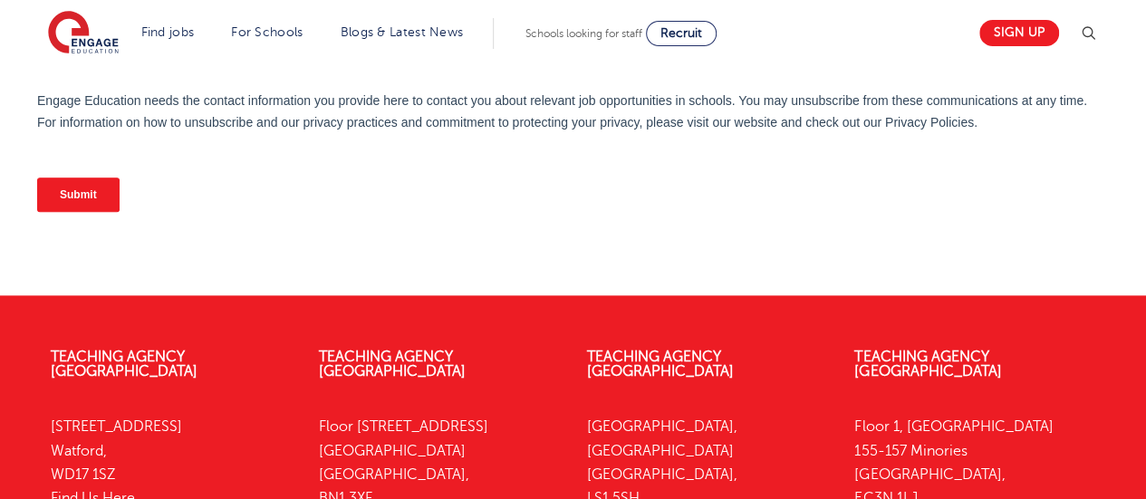
scroll to position [960, 0]
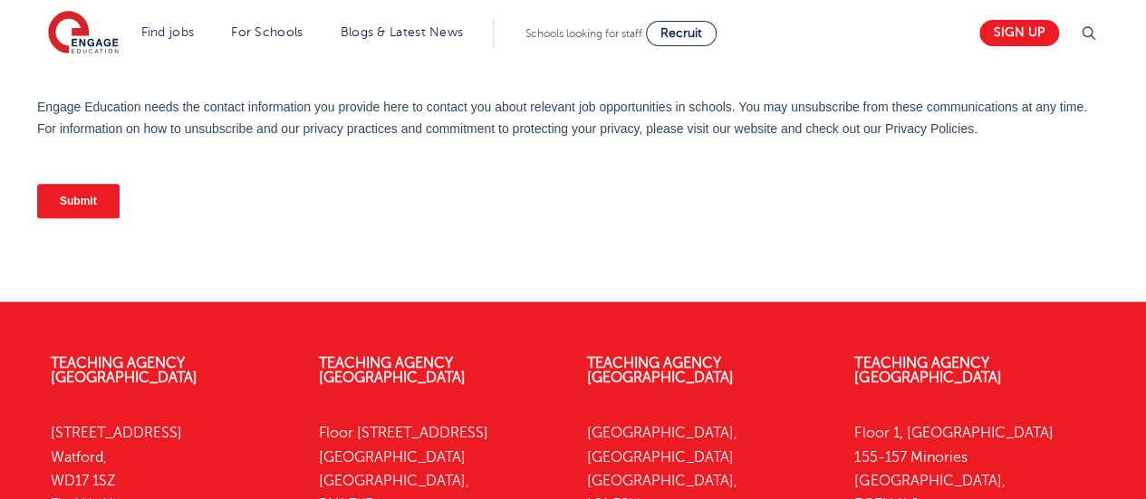
click at [67, 202] on input "Submit" at bounding box center [78, 201] width 82 height 34
